Goal: Information Seeking & Learning: Check status

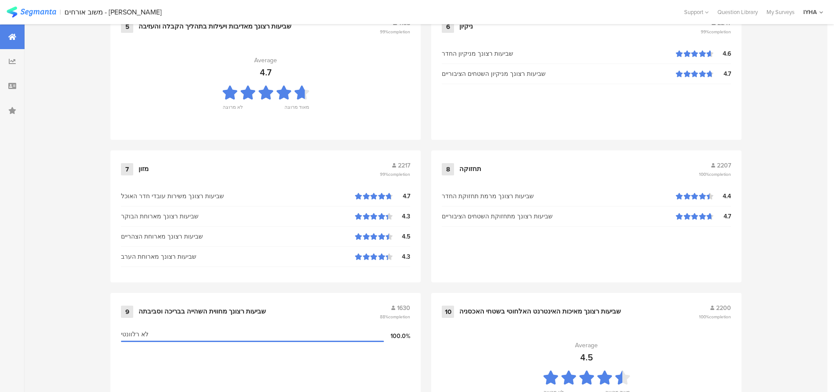
scroll to position [894, 0]
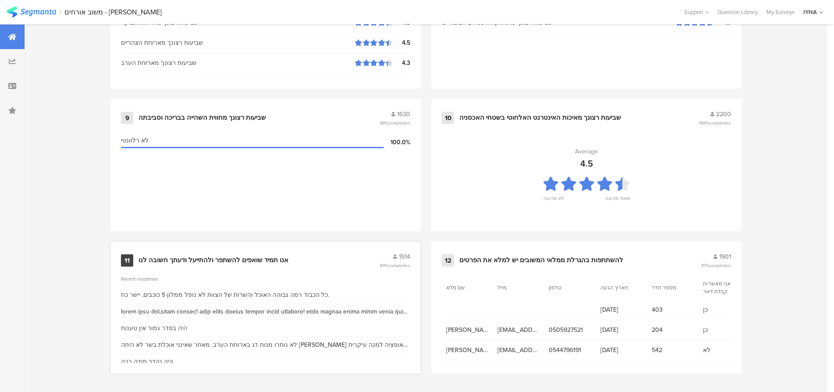
click at [200, 258] on div "אנו תמיד שואפים להשתפר ולהתייעל ודעתך חשובה לנו" at bounding box center [214, 260] width 150 height 9
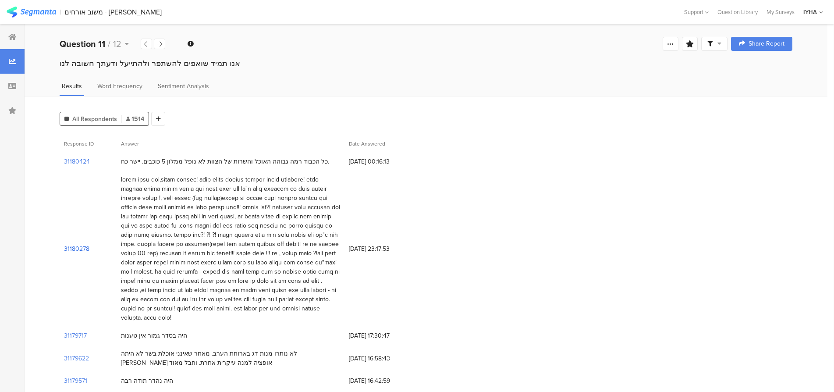
click at [75, 247] on section "31180278" at bounding box center [76, 248] width 25 height 9
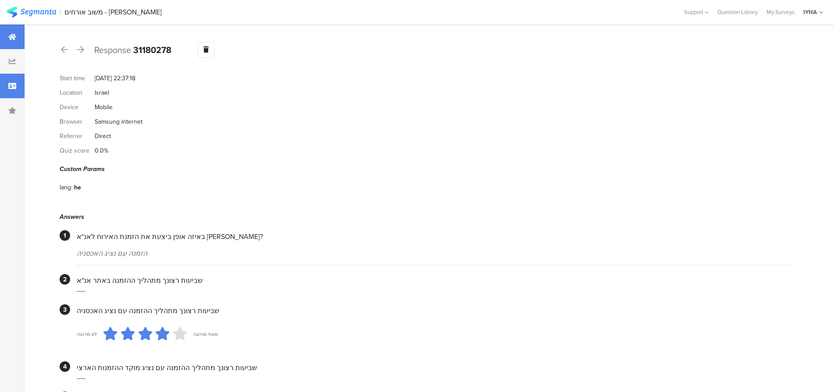
click at [13, 33] on div at bounding box center [12, 37] width 25 height 25
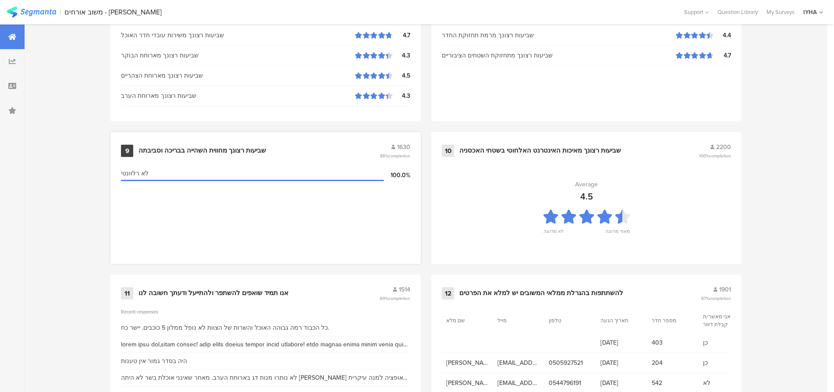
scroll to position [894, 0]
